Goal: Task Accomplishment & Management: Manage account settings

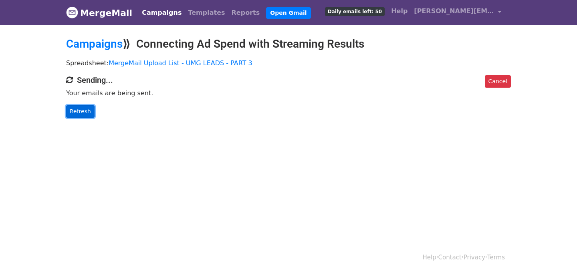
click at [83, 109] on link "Refresh" at bounding box center [80, 111] width 28 height 12
